Goal: Task Accomplishment & Management: Complete application form

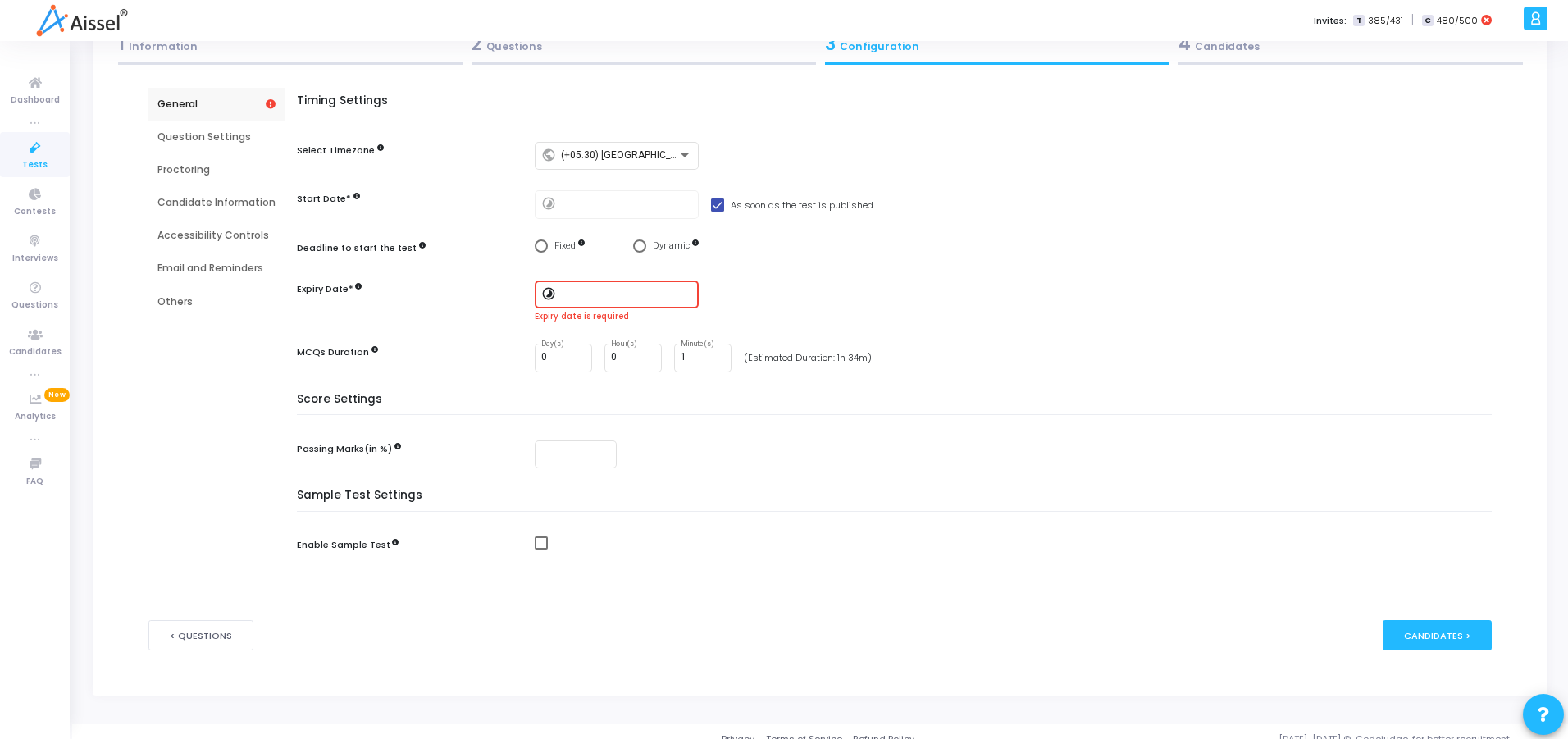
scroll to position [124, 0]
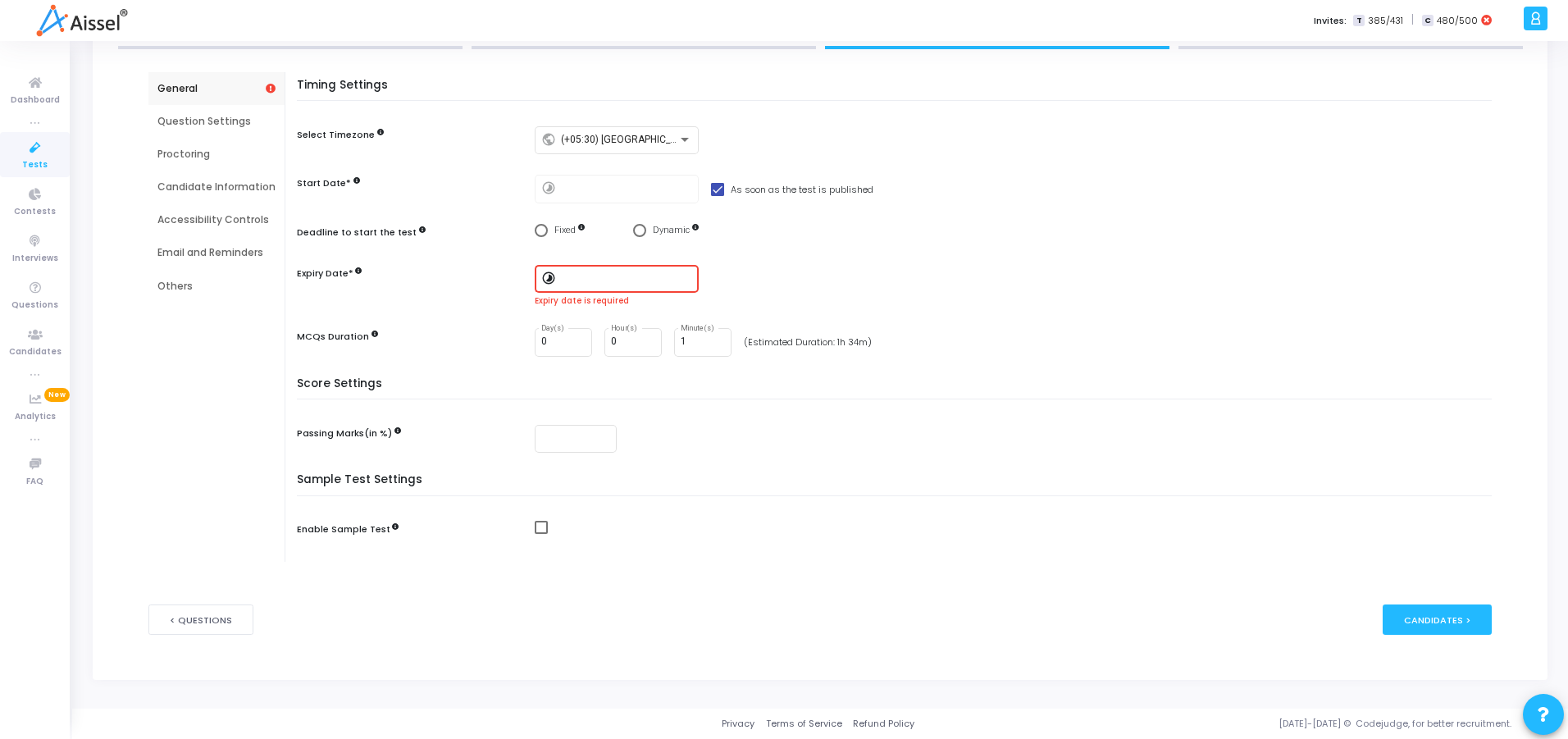
click at [811, 284] on div "timelapse" at bounding box center [1018, 279] width 965 height 29
click at [779, 431] on div at bounding box center [1018, 439] width 965 height 29
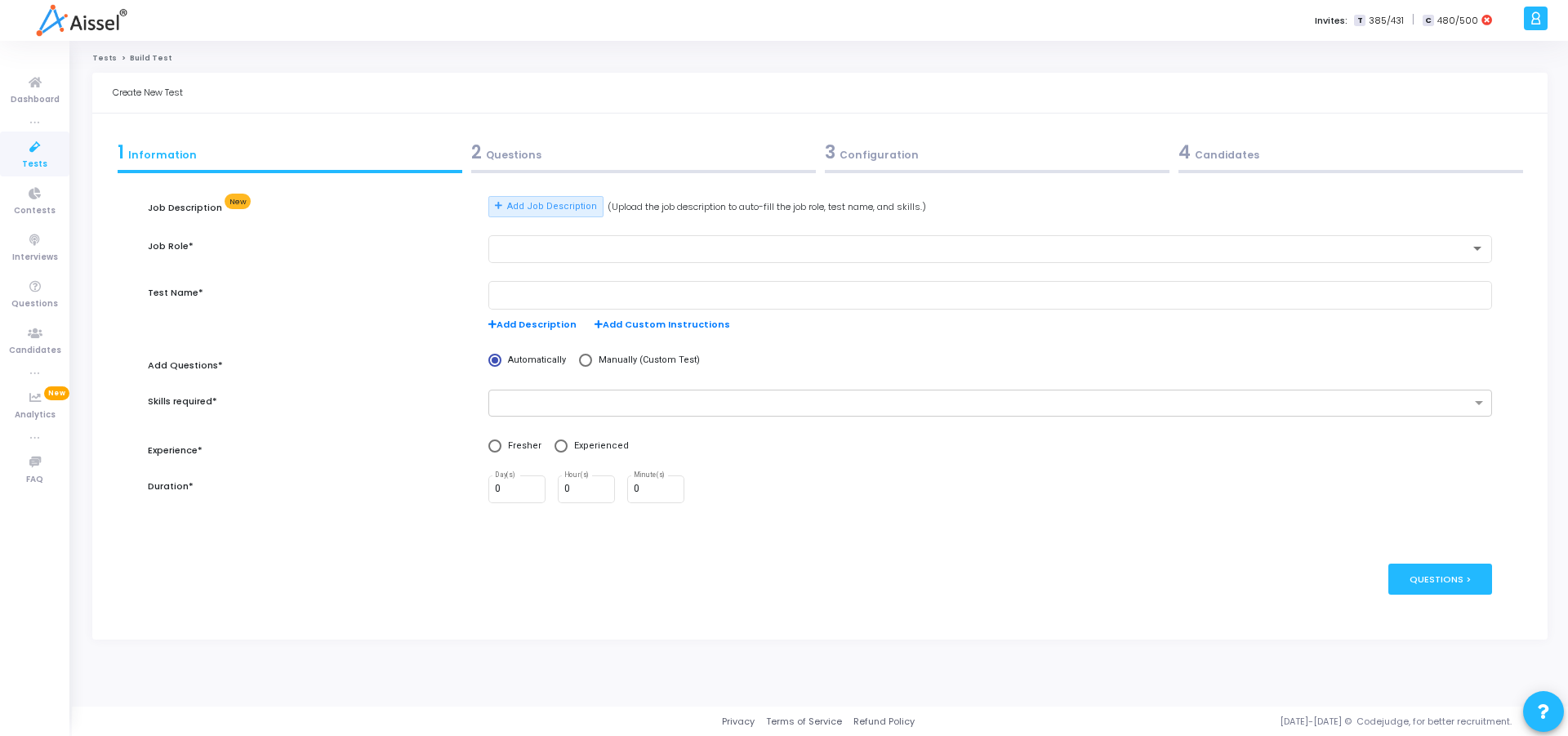
click at [534, 164] on div "2 Questions" at bounding box center [643, 153] width 345 height 27
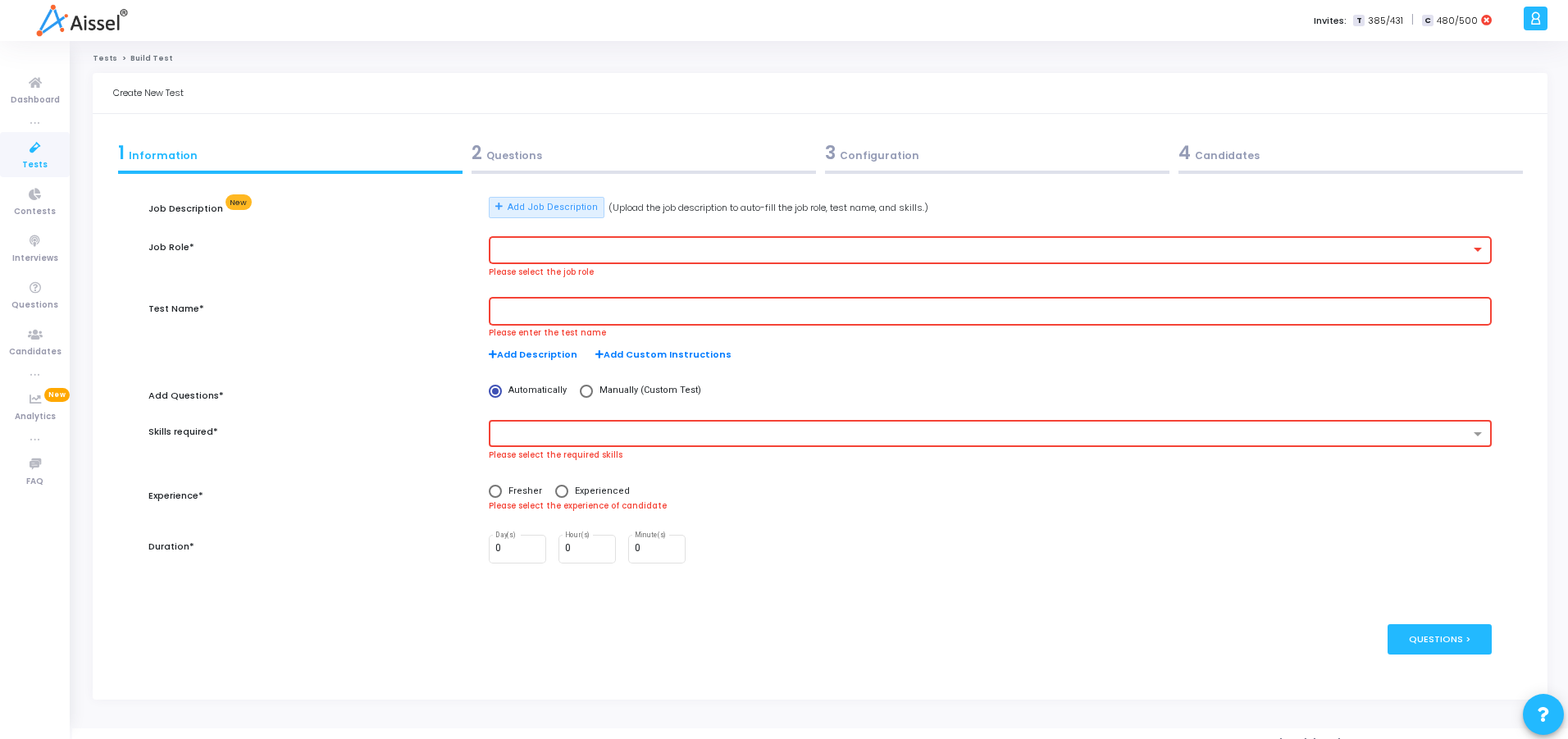
click at [522, 160] on div "2 Questions" at bounding box center [643, 153] width 345 height 27
click at [603, 250] on div at bounding box center [983, 251] width 975 height 12
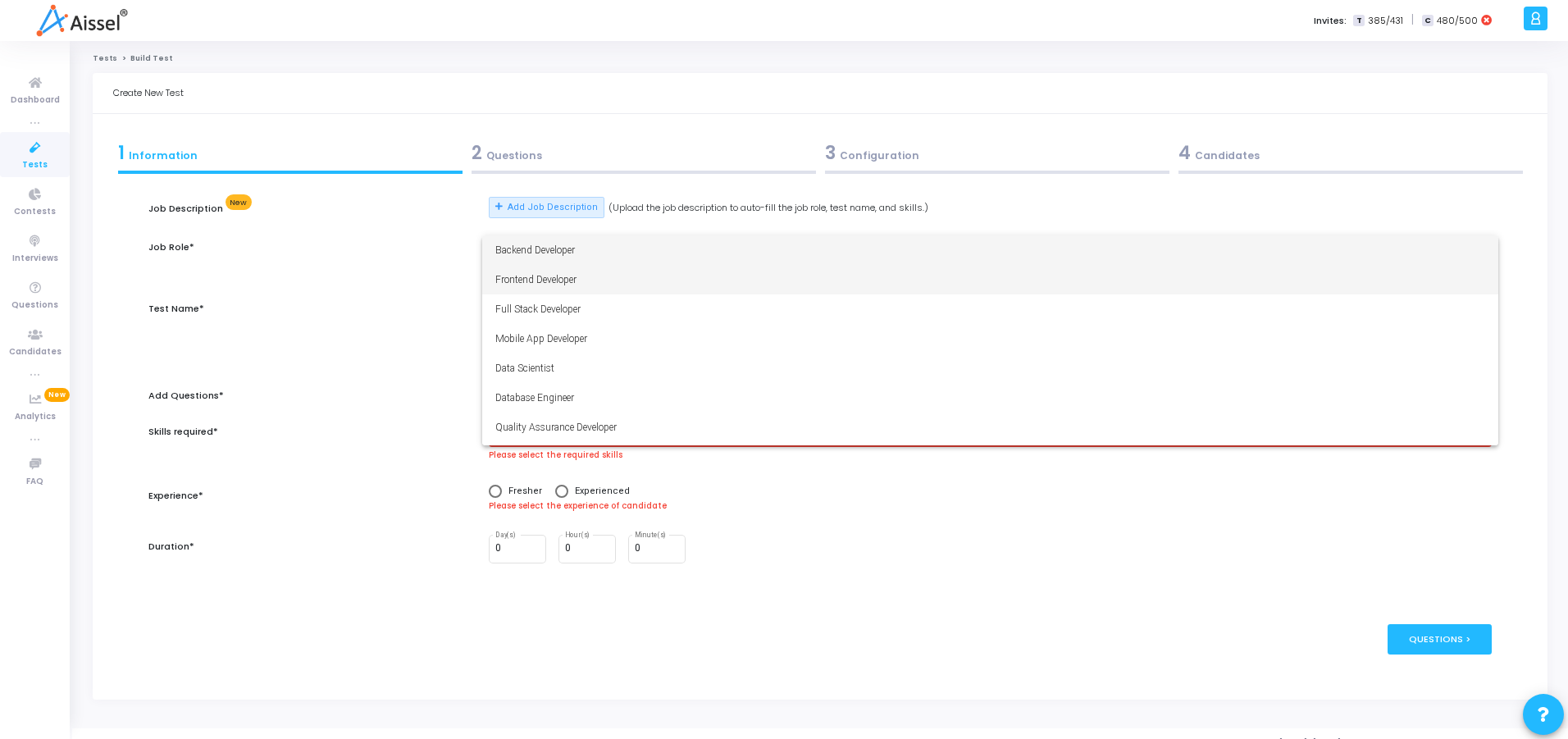
click at [506, 281] on span "Frontend Developer" at bounding box center [990, 279] width 990 height 30
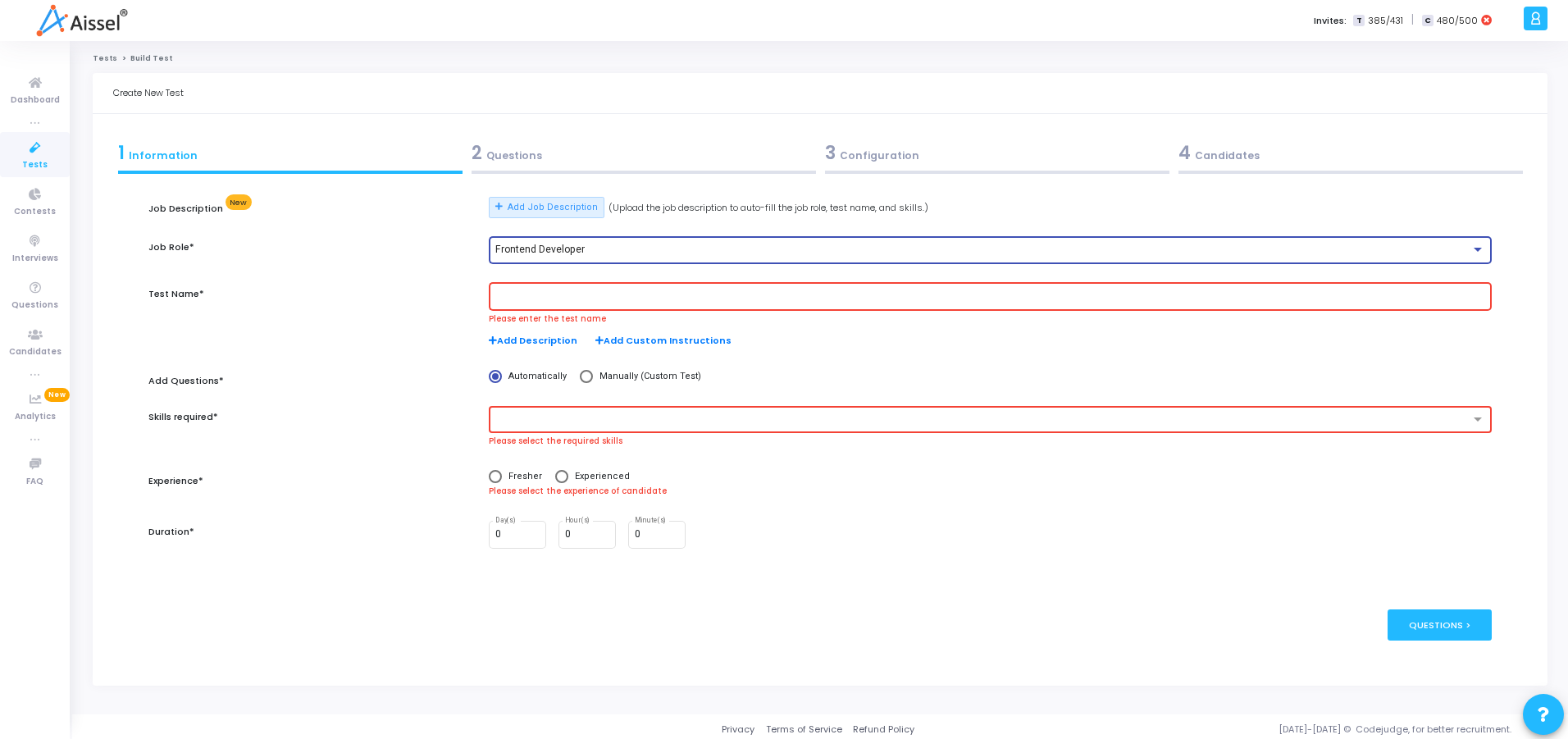
click at [421, 256] on div "Job Role*" at bounding box center [310, 259] width 340 height 47
